Goal: Contribute content: Contribute content

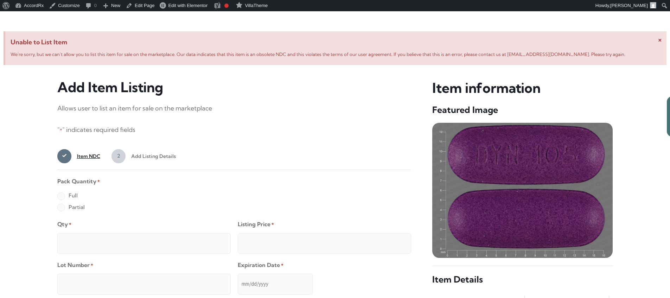
scroll to position [270, 0]
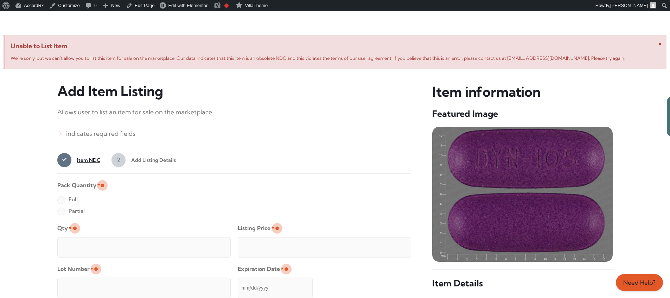
click at [61, 200] on label "Full" at bounding box center [67, 199] width 20 height 11
click at [0, 0] on input "Full" at bounding box center [0, 0] width 0 height 0
click at [84, 239] on input "Qty *" at bounding box center [143, 247] width 173 height 20
type input "2"
click at [391, 245] on input "Listing Price *" at bounding box center [324, 247] width 173 height 20
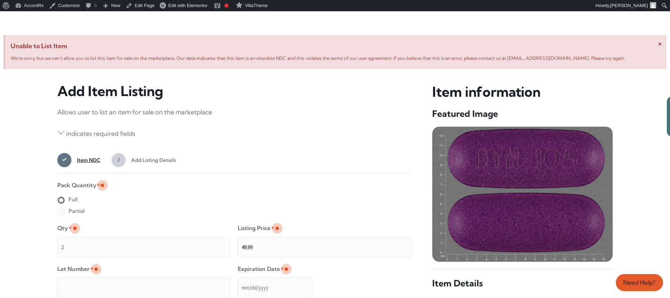
type input "49.99"
click at [189, 283] on input "Lot Number *" at bounding box center [143, 287] width 173 height 20
type input "TEST23456"
click at [238, 281] on input "Expiration Date *" at bounding box center [275, 287] width 75 height 20
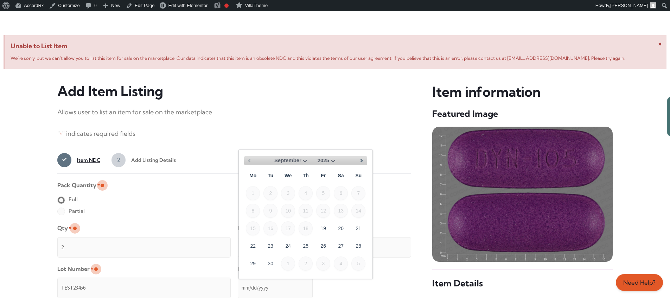
click at [302, 160] on select "September October November December" at bounding box center [291, 160] width 35 height 9
click at [273, 260] on link "30" at bounding box center [270, 263] width 14 height 14
type input "[DATE]"
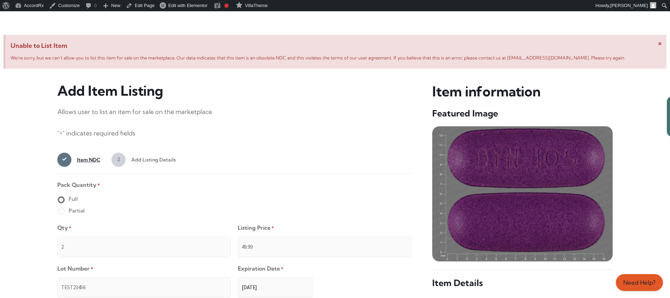
scroll to position [561, 0]
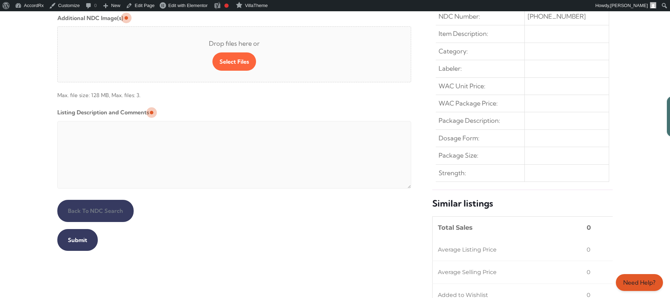
click at [227, 123] on textarea "Listing Description and Comments" at bounding box center [234, 154] width 354 height 67
type textarea "Automated Testing - list comment from [MEDICAL_DATA][DOMAIN_NAME]"
click at [76, 240] on input "Submit" at bounding box center [77, 240] width 40 height 22
